Goal: Task Accomplishment & Management: Complete application form

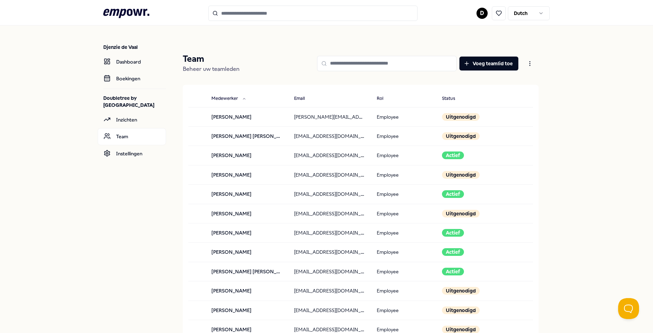
click at [134, 12] on icon at bounding box center [126, 13] width 46 height 9
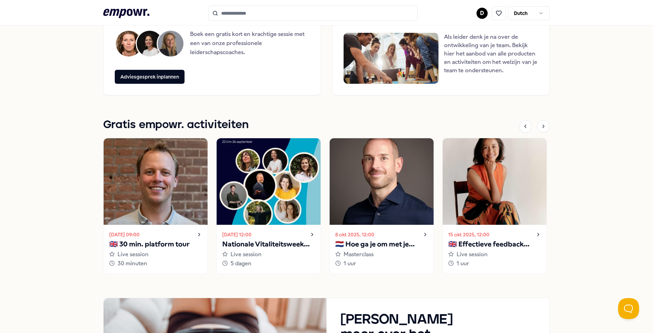
scroll to position [593, 0]
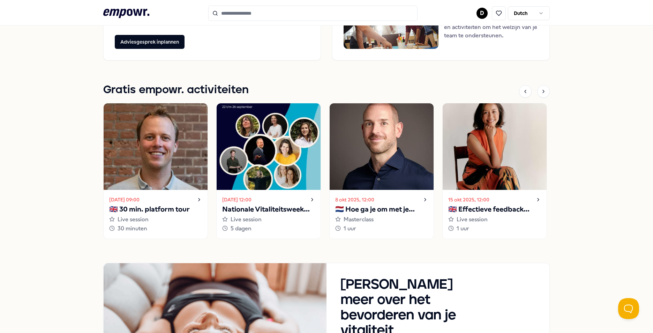
click at [179, 196] on div "19 sep 2025, 09:00" at bounding box center [155, 199] width 93 height 8
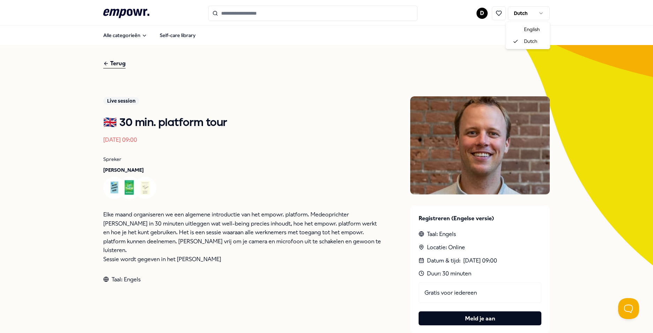
click at [529, 9] on html ".empowr-logo_svg__cls-1{fill:#03032f} D Dutch Alle categorieën Self-care librar…" at bounding box center [326, 166] width 653 height 333
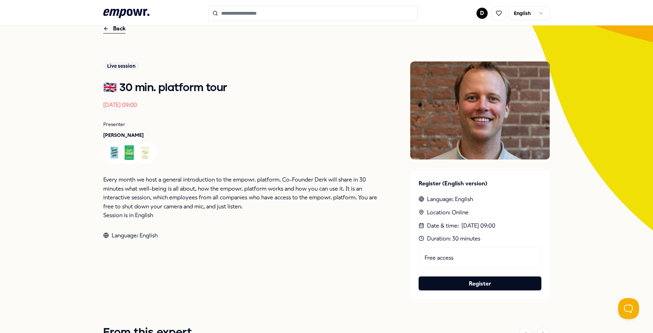
click at [113, 15] on icon ".empowr-logo_svg__cls-1{fill:#03032f}" at bounding box center [126, 13] width 46 height 13
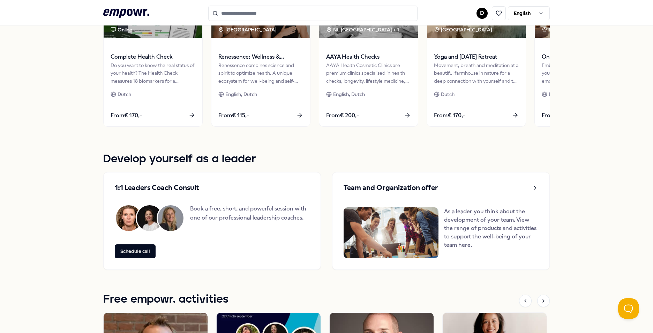
scroll to position [523, 0]
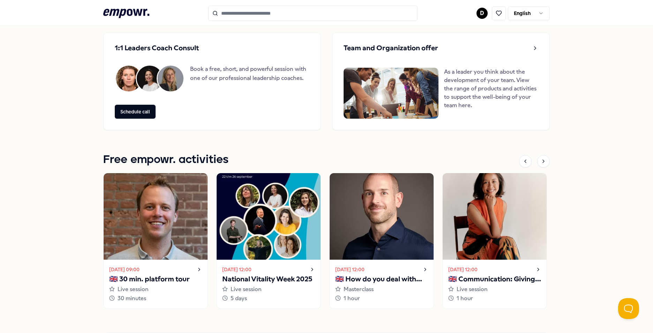
click at [293, 237] on img at bounding box center [269, 216] width 104 height 86
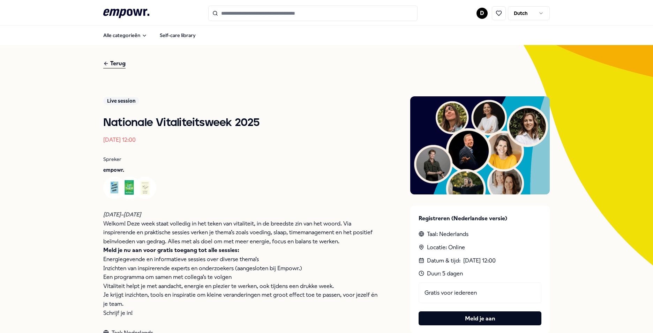
click at [537, 13] on html ".empowr-logo_svg__cls-1{fill:#03032f} D Dutch Alle categorieën Self-care librar…" at bounding box center [326, 166] width 653 height 333
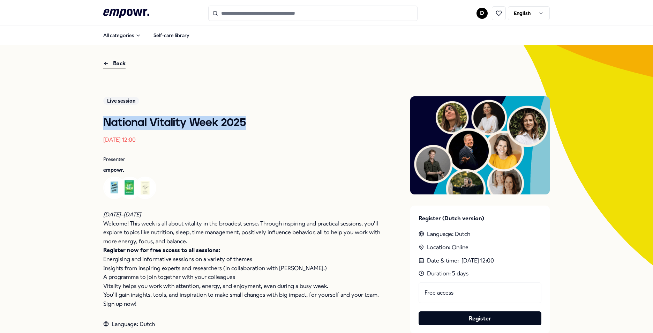
drag, startPoint x: 0, startPoint y: 0, endPoint x: 274, endPoint y: 120, distance: 299.3
click at [274, 120] on h1 "National Vitality Week 2025" at bounding box center [242, 123] width 279 height 14
copy h1 "National Vitality Week 2025"
click at [119, 139] on time "[DATE] 12:00" at bounding box center [119, 139] width 32 height 7
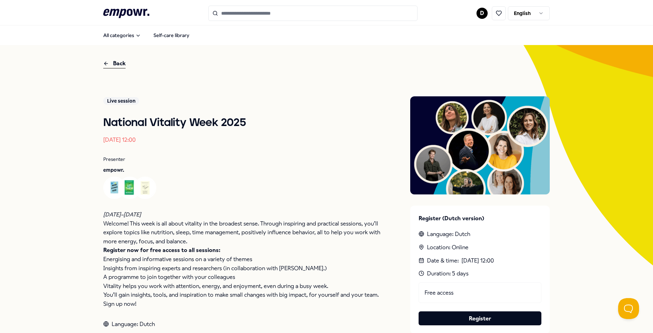
drag, startPoint x: 100, startPoint y: 142, endPoint x: 152, endPoint y: 139, distance: 52.3
click at [152, 139] on div "Back Live session National Vitality Week 2025 Sep 22, 2025, 12:00 Presenter emp…" at bounding box center [326, 295] width 653 height 501
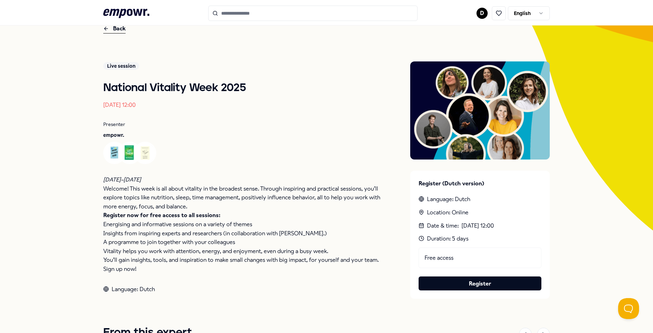
click at [370, 272] on p "Sign up now!" at bounding box center [242, 268] width 279 height 9
drag, startPoint x: 136, startPoint y: 103, endPoint x: 141, endPoint y: 106, distance: 5.9
click at [136, 103] on time "[DATE] 12:00" at bounding box center [119, 104] width 32 height 7
drag, startPoint x: 150, startPoint y: 106, endPoint x: 101, endPoint y: 108, distance: 49.2
click at [103, 108] on p "[DATE] 12:00" at bounding box center [242, 104] width 279 height 9
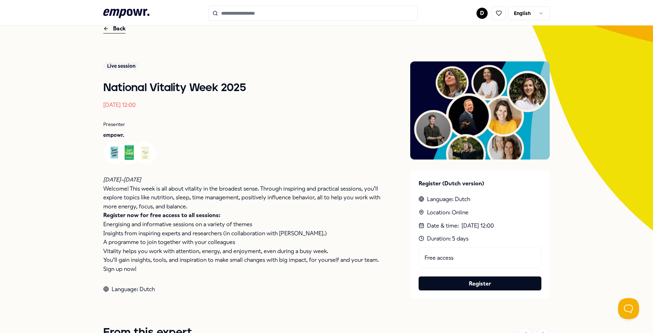
copy time "[DATE] 12:00"
click at [161, 207] on p "Welcome! This week is all about vitality in the broadest sense. Through inspiri…" at bounding box center [242, 197] width 279 height 27
drag, startPoint x: 102, startPoint y: 180, endPoint x: 149, endPoint y: 179, distance: 47.4
click at [149, 179] on p "22–26 September" at bounding box center [242, 179] width 279 height 9
copy em "22–26 September"
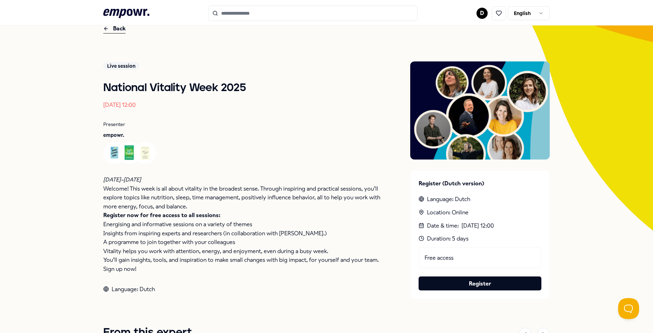
click at [196, 214] on strong "Register now for free access to all sessions:" at bounding box center [161, 215] width 117 height 7
click at [133, 211] on p "Register now for free access to all sessions:" at bounding box center [242, 215] width 279 height 9
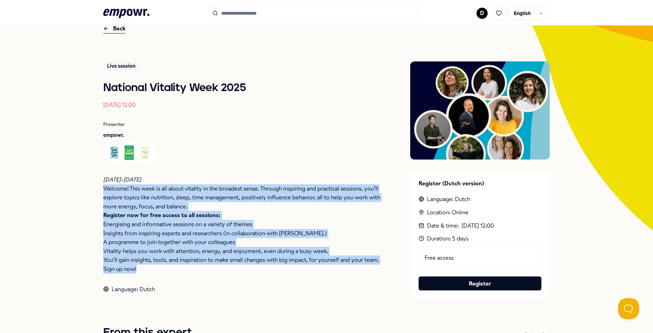
drag, startPoint x: 101, startPoint y: 188, endPoint x: 185, endPoint y: 264, distance: 112.8
click at [185, 264] on div "22–26 September Welcome! This week is all about vitality in the broadest sense.…" at bounding box center [242, 224] width 279 height 98
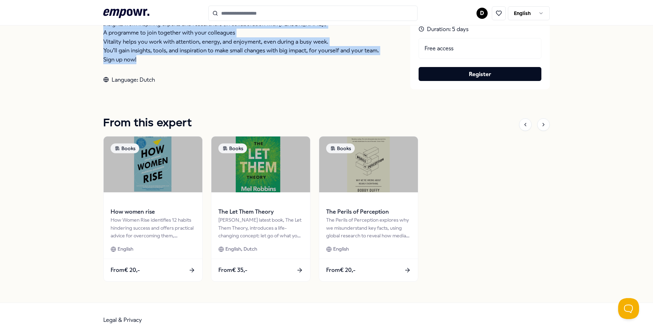
scroll to position [105, 0]
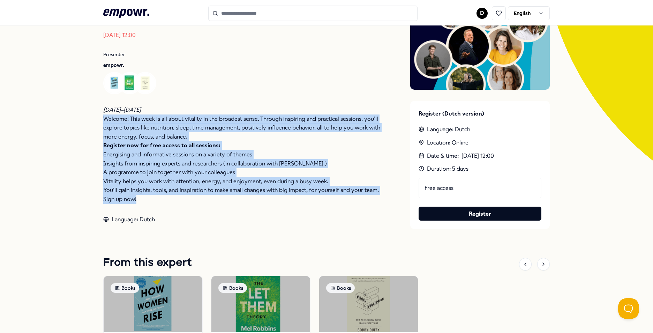
copy div "Welcome! This week is all about vitality in the broadest sense. Through inspiri…"
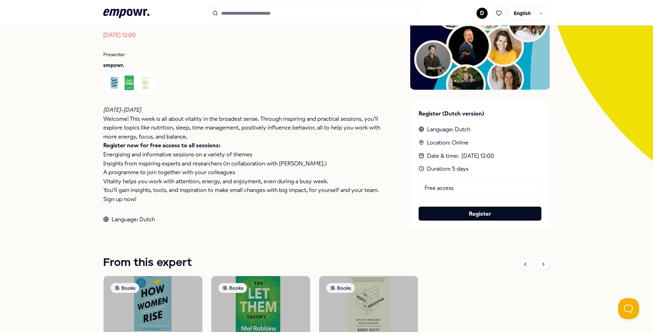
click at [2, 26] on div "Back Live session National Vitality Week 2025 Sep 22, 2025, 12:00 Presenter emp…" at bounding box center [326, 190] width 653 height 501
click at [134, 110] on em "22–26 September" at bounding box center [122, 109] width 38 height 7
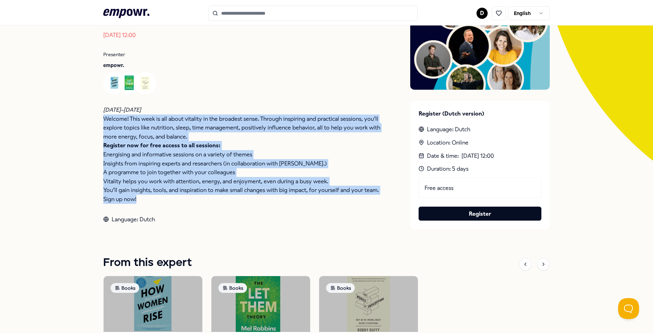
drag, startPoint x: 100, startPoint y: 119, endPoint x: 270, endPoint y: 202, distance: 188.8
click at [270, 202] on div "Back Live session National Vitality Week 2025 Sep 22, 2025, 12:00 Presenter emp…" at bounding box center [326, 190] width 653 height 501
copy div "Welcome! This week is all about vitality in the broadest sense. Through inspiri…"
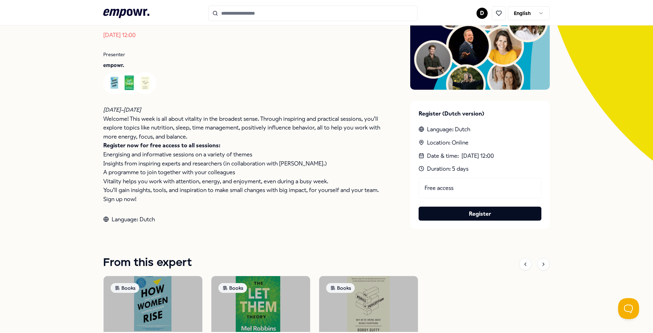
click at [583, 142] on div "Back Live session National Vitality Week 2025 Sep 22, 2025, 12:00 Presenter emp…" at bounding box center [326, 190] width 653 height 501
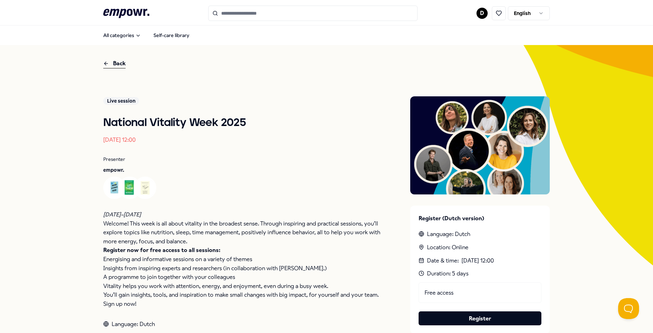
scroll to position [35, 0]
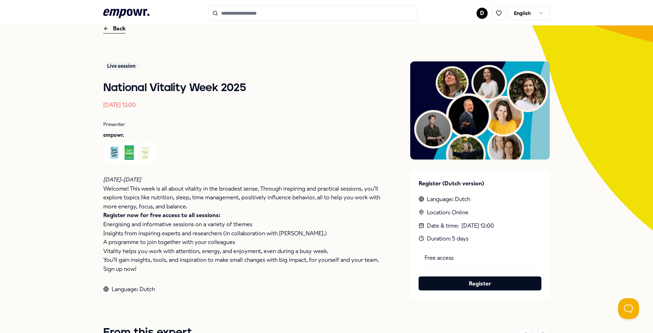
click at [117, 16] on icon at bounding box center [126, 13] width 46 height 9
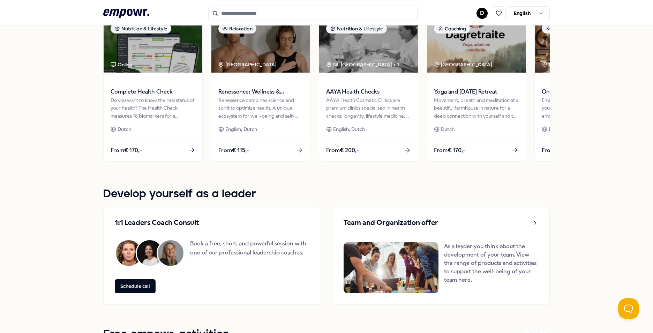
scroll to position [523, 0]
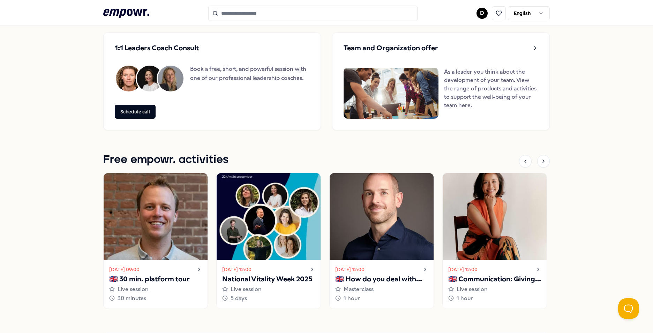
click at [151, 230] on img at bounding box center [156, 216] width 104 height 86
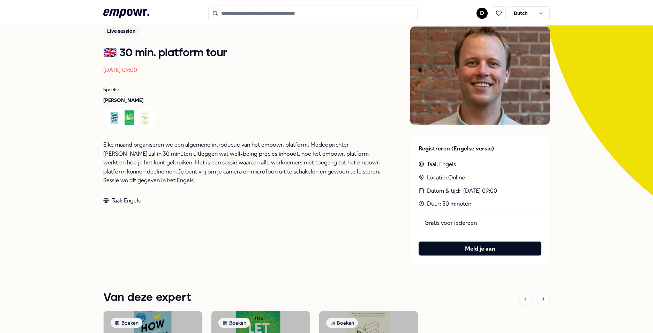
scroll to position [35, 0]
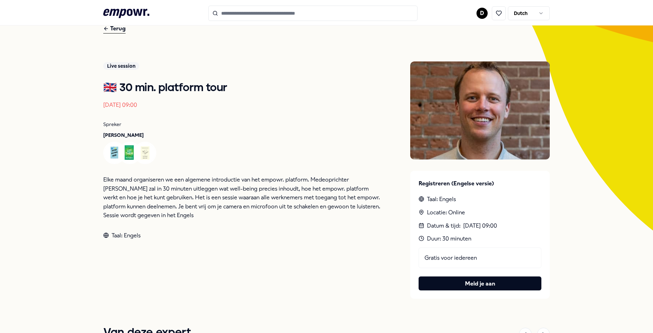
click at [536, 14] on html ".empowr-logo_svg__cls-1{fill:#03032f} D Dutch Alle categorieën Self-care librar…" at bounding box center [326, 166] width 653 height 333
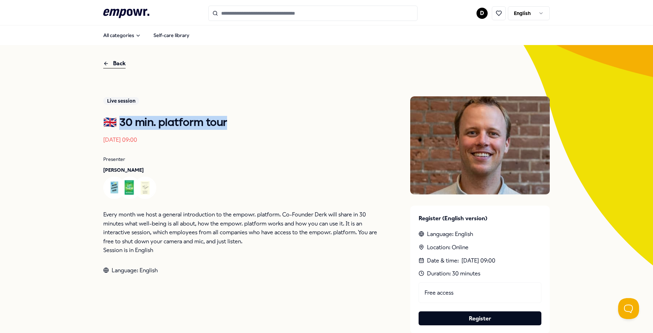
drag, startPoint x: 117, startPoint y: 120, endPoint x: 236, endPoint y: 121, distance: 119.2
click at [236, 121] on h1 "🇬🇧 30 min. platform tour" at bounding box center [242, 123] width 279 height 14
copy h1 "min. platform tour"
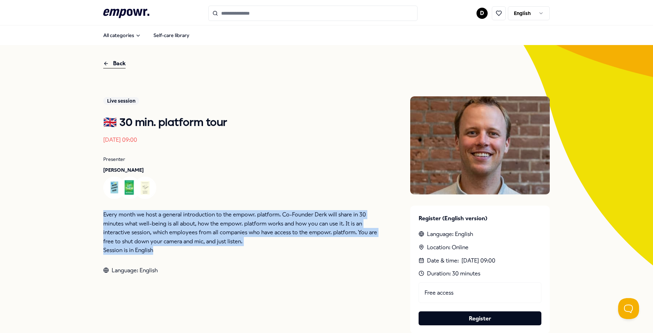
drag, startPoint x: 100, startPoint y: 213, endPoint x: 266, endPoint y: 245, distance: 168.8
click at [266, 245] on div "Every month we host a general introduction to the empowr. platform. Co-Founder …" at bounding box center [242, 232] width 279 height 45
click at [104, 216] on p "Every month we host a general introduction to the empowr. platform. Co-Founder …" at bounding box center [242, 228] width 279 height 36
drag, startPoint x: 100, startPoint y: 215, endPoint x: 242, endPoint y: 241, distance: 144.5
click at [242, 241] on div "Back Live session 🇬🇧 30 min. platform tour [DATE] 09:00 Presenter [PERSON_NAME]…" at bounding box center [326, 295] width 653 height 501
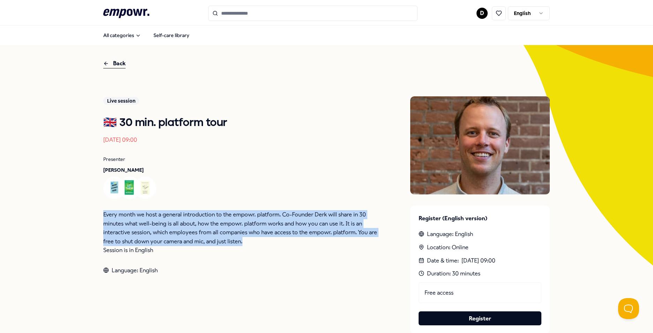
copy p "Every month we host a general introduction to the empowr. platform. Co-Founder …"
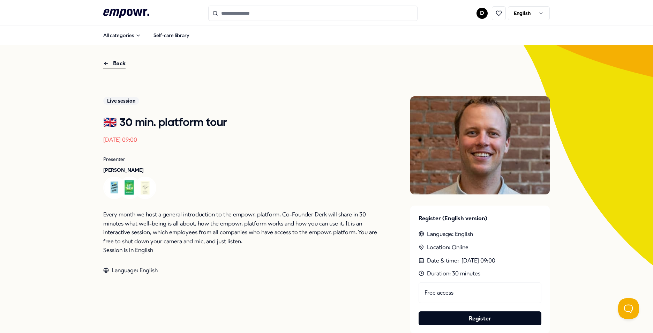
click at [294, 161] on p "Presenter" at bounding box center [242, 159] width 279 height 8
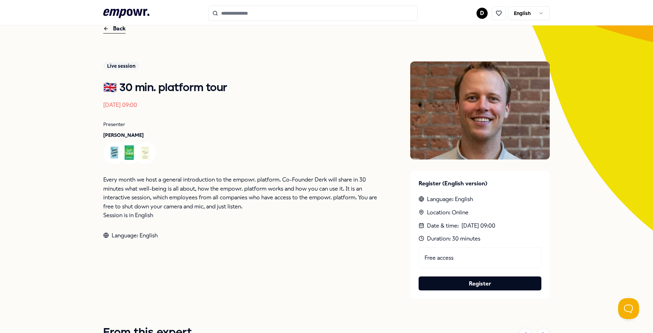
click at [212, 185] on p "Every month we host a general introduction to the empowr. platform. Co-Founder …" at bounding box center [242, 193] width 279 height 36
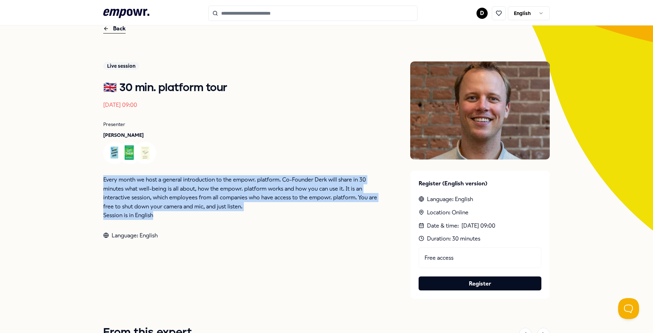
drag, startPoint x: 99, startPoint y: 179, endPoint x: 270, endPoint y: 212, distance: 174.1
click at [270, 212] on div "Back Live session 🇬🇧 30 min. platform tour [DATE] 09:00 Presenter [PERSON_NAME]…" at bounding box center [326, 260] width 653 height 501
click at [103, 180] on p "Every month we host a general introduction to the empowr. platform. Co-Founder …" at bounding box center [242, 193] width 279 height 36
drag, startPoint x: 101, startPoint y: 180, endPoint x: 268, endPoint y: 203, distance: 168.3
click at [268, 203] on p "Every month we host a general introduction to the empowr. platform. Co-Founder …" at bounding box center [242, 193] width 279 height 36
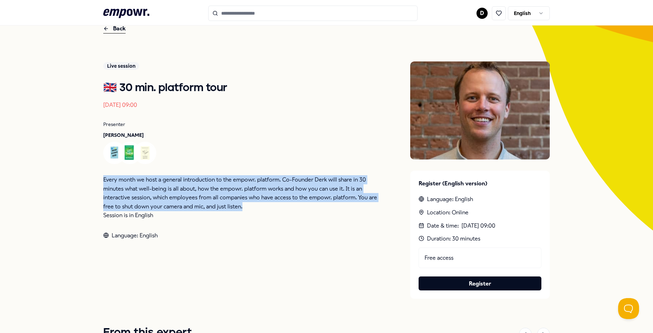
copy p "Every month we host a general introduction to the empowr. platform. Co-Founder …"
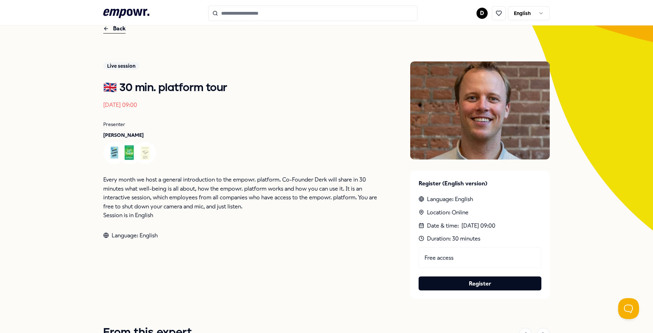
click at [340, 122] on p "Presenter" at bounding box center [242, 124] width 279 height 8
drag, startPoint x: 74, startPoint y: 41, endPoint x: 63, endPoint y: 3, distance: 39.3
click at [74, 41] on div "Back Live session 🇬🇧 30 min. platform tour Sep 19, 2025, 09:00 Presenter Derk v…" at bounding box center [326, 260] width 653 height 501
click at [136, 12] on icon at bounding box center [126, 13] width 46 height 9
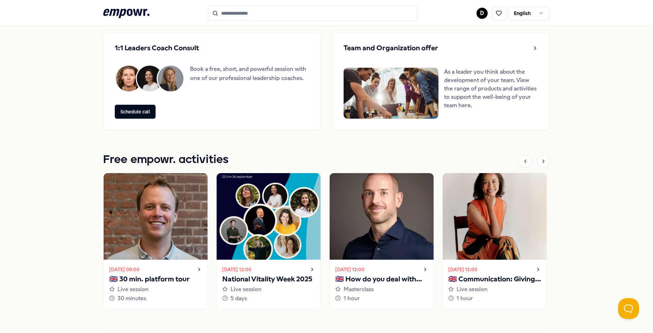
scroll to position [558, 0]
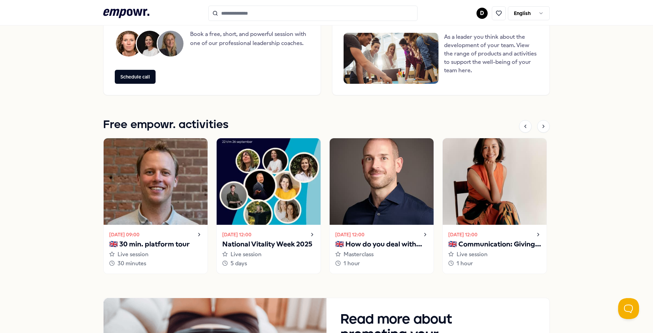
click at [289, 206] on img at bounding box center [269, 181] width 104 height 86
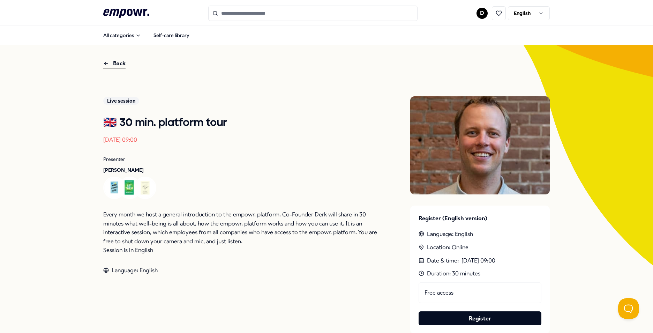
click at [139, 12] on icon ".empowr-logo_svg__cls-1{fill:#03032f}" at bounding box center [126, 13] width 46 height 13
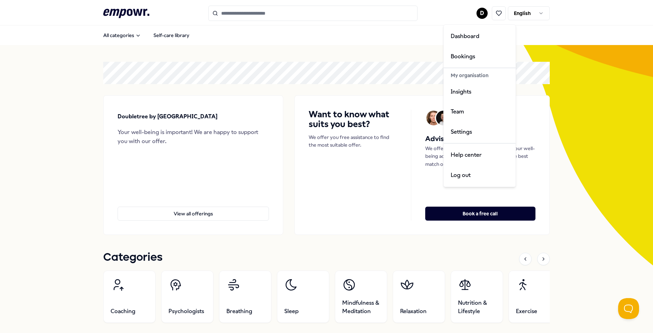
click at [484, 13] on html ".empowr-logo_svg__cls-1{fill:#03032f} D English All categories Self-care librar…" at bounding box center [326, 166] width 653 height 333
click at [487, 102] on div "Team" at bounding box center [479, 111] width 69 height 20
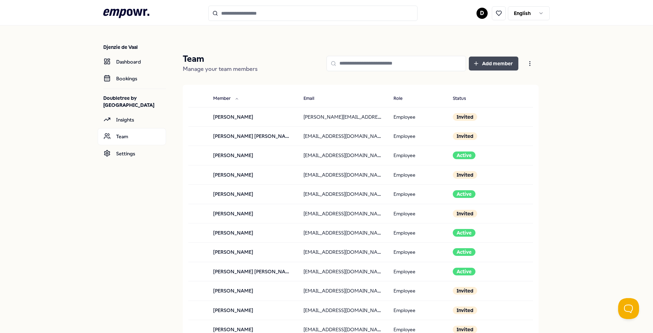
click at [502, 58] on button "Add member" at bounding box center [494, 63] width 50 height 14
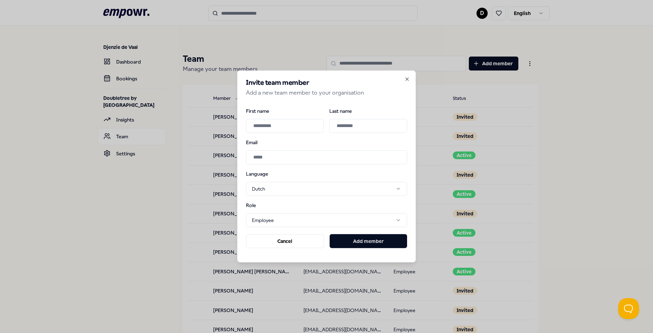
click at [299, 127] on input "First name" at bounding box center [285, 126] width 78 height 14
click at [329, 234] on button "Add member" at bounding box center [367, 241] width 77 height 14
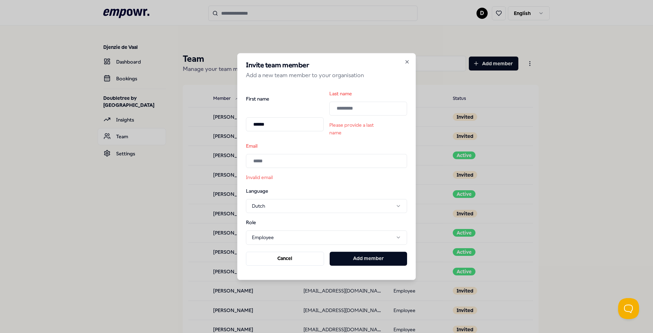
type input "******"
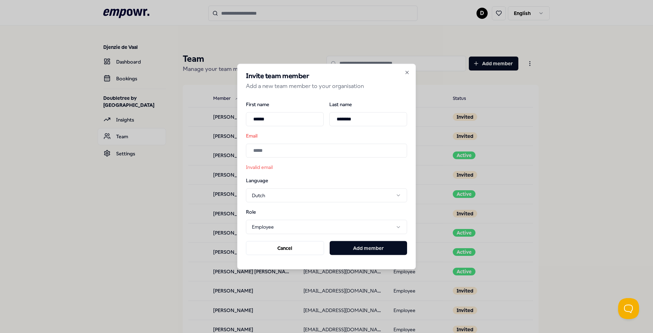
type input "********"
drag, startPoint x: 267, startPoint y: 143, endPoint x: 267, endPoint y: 149, distance: 5.2
click at [267, 143] on input "Email" at bounding box center [326, 150] width 161 height 14
click at [303, 193] on body ".empowr-logo_svg__cls-1{fill:#03032f} D English Djenzie de Vaal Dashboard Booki…" at bounding box center [326, 166] width 653 height 333
select select "**"
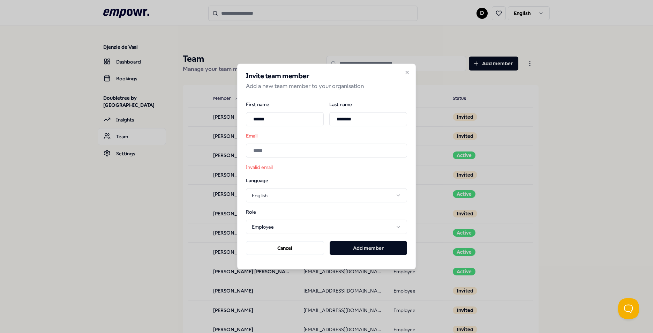
click at [281, 146] on input "Email" at bounding box center [326, 150] width 161 height 14
click at [274, 149] on input "Email" at bounding box center [326, 150] width 161 height 14
paste input "**********"
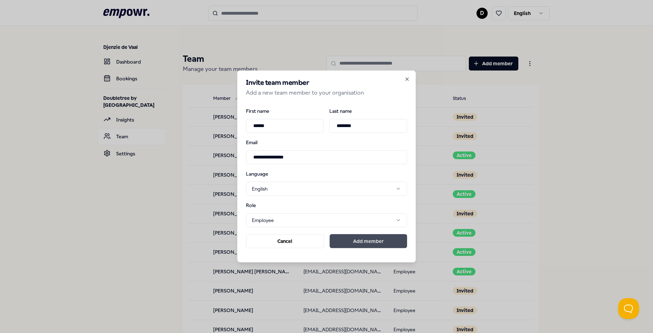
type input "**********"
click at [386, 244] on button "Add member" at bounding box center [367, 241] width 77 height 14
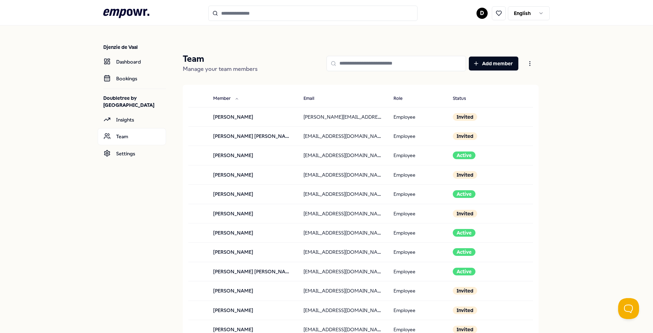
click at [306, 54] on div "Add member" at bounding box center [400, 63] width 275 height 20
